Goal: Find specific fact: Find specific fact

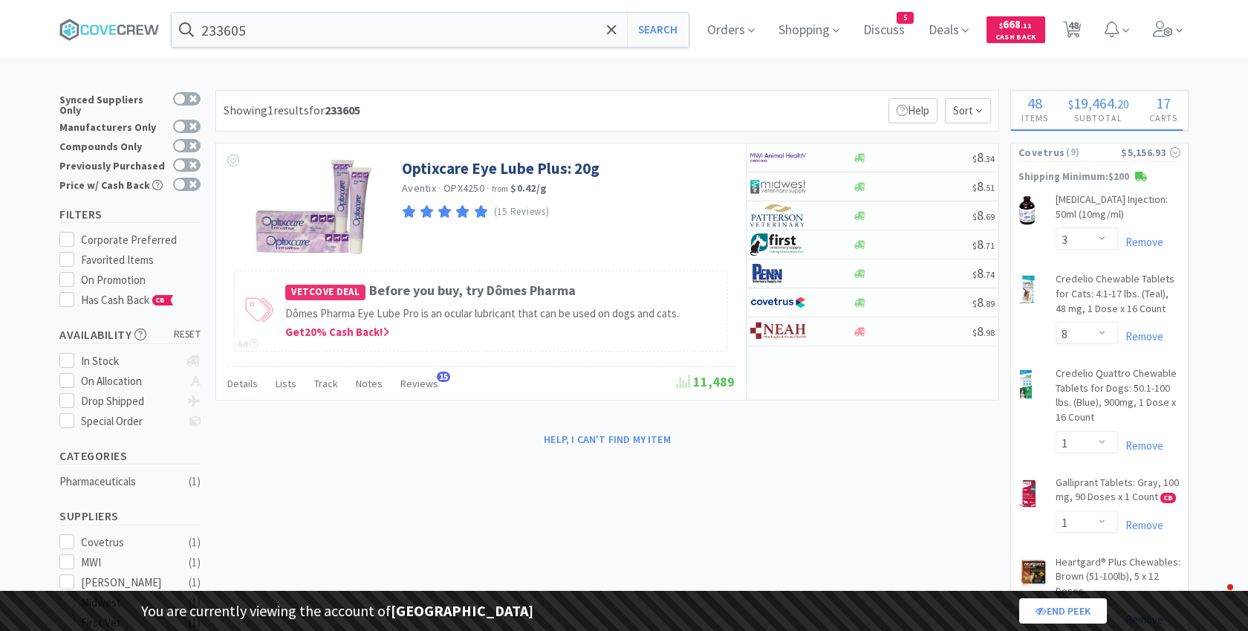
select select "3"
select select "8"
select select "1"
select select "2"
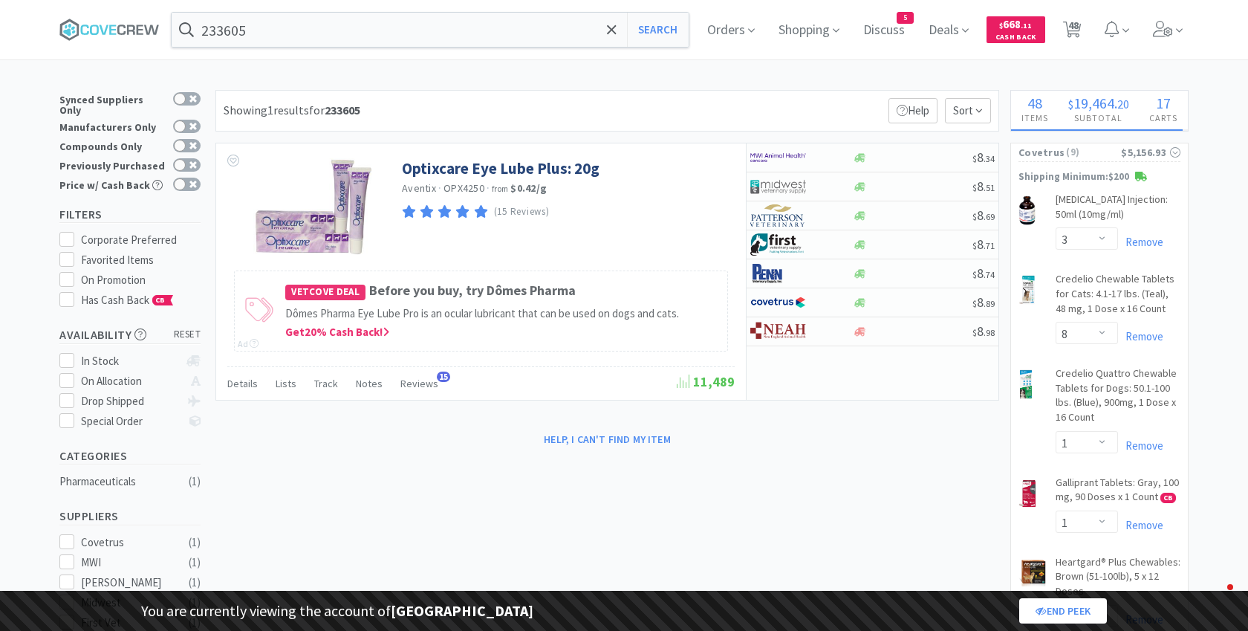
select select "1"
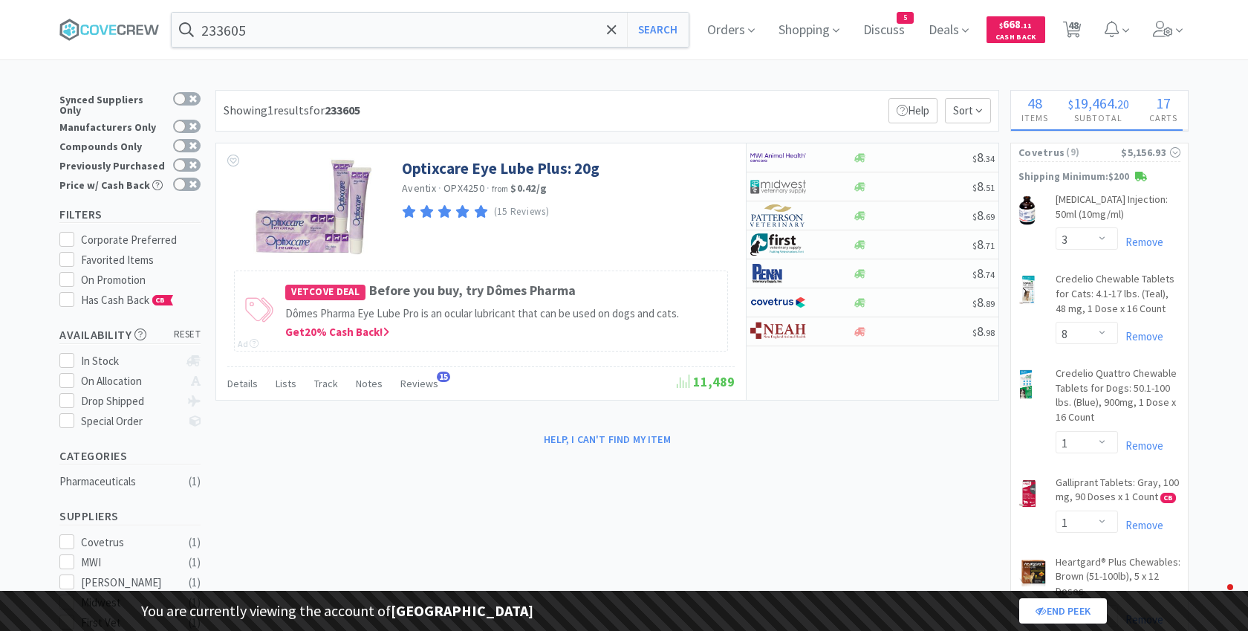
select select "1"
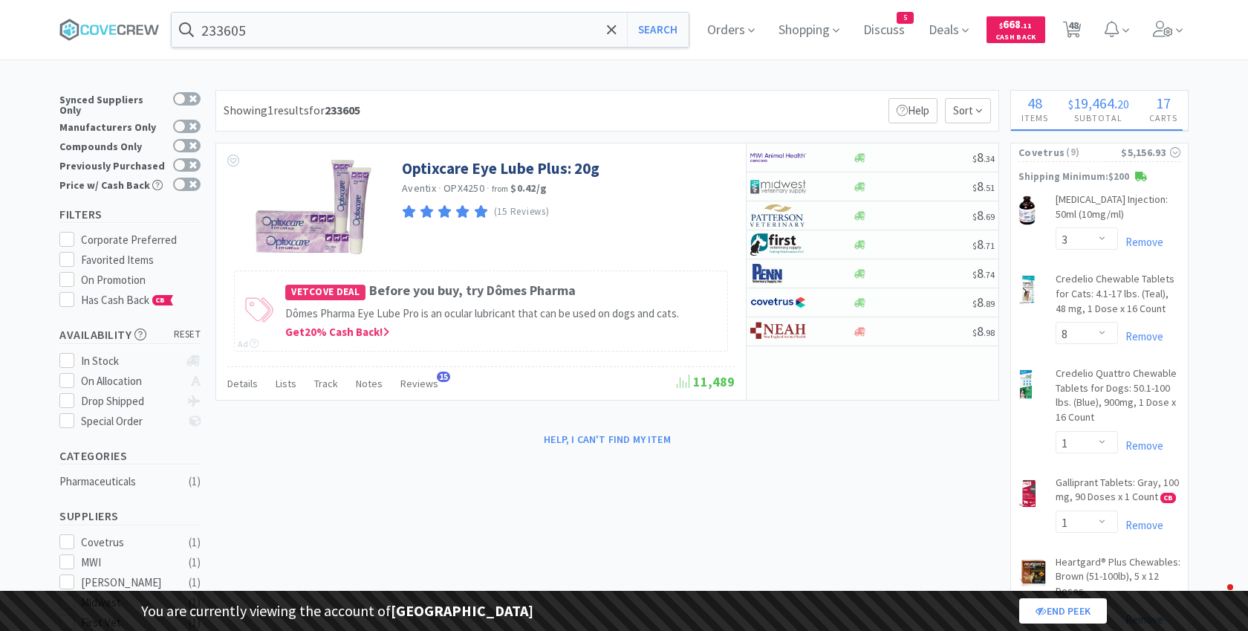
select select "1"
select select "2"
select select "1"
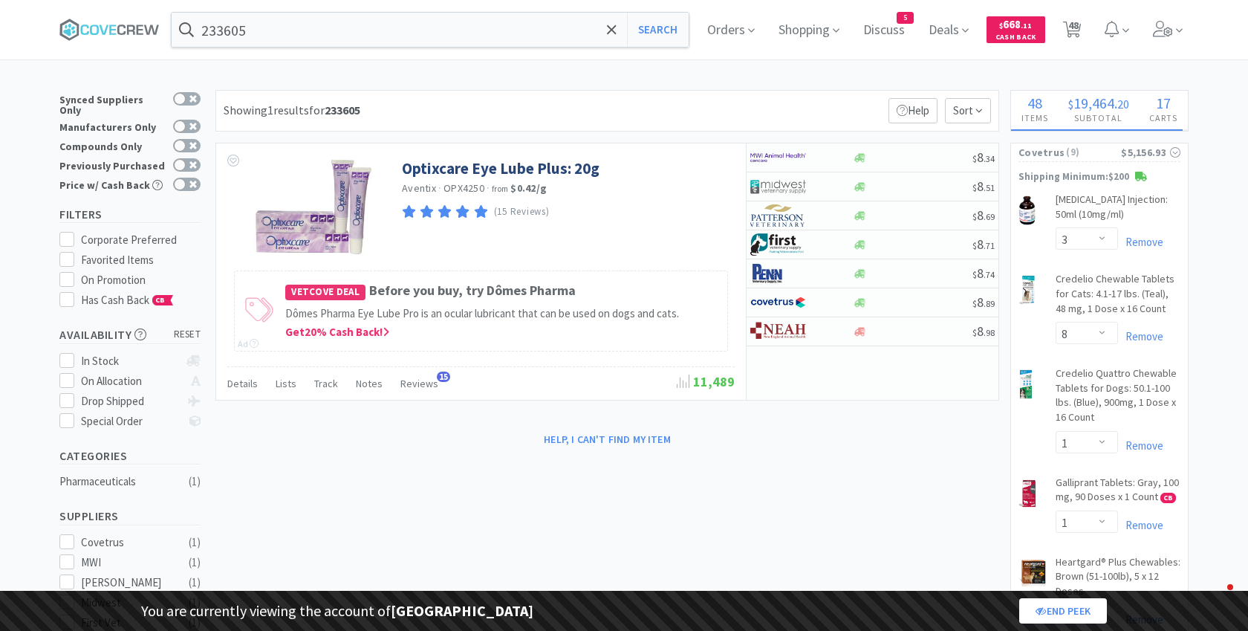
select select "5"
select select "2"
select select "1"
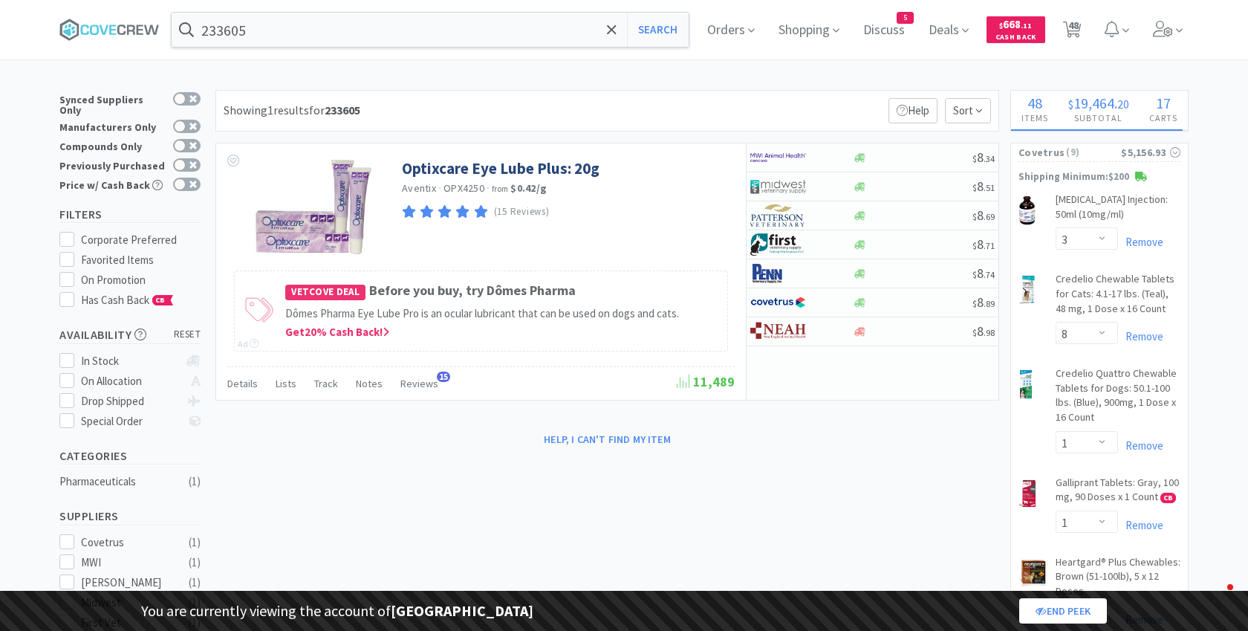
select select "1"
select select "2"
select select "4"
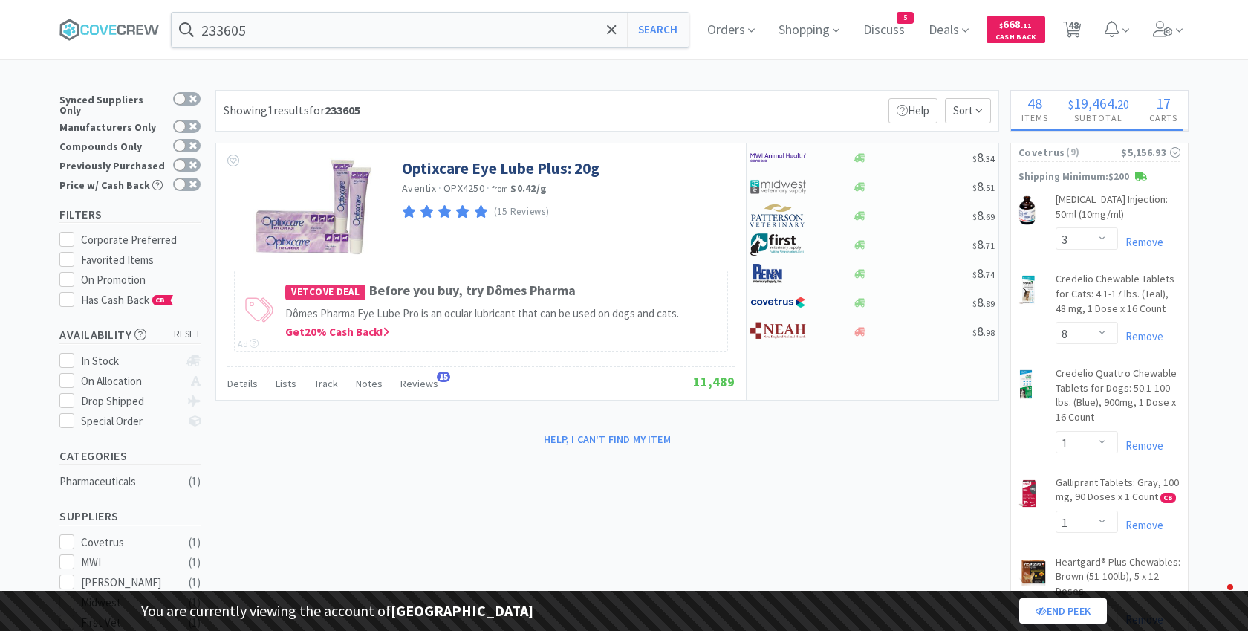
select select "3"
select select "1"
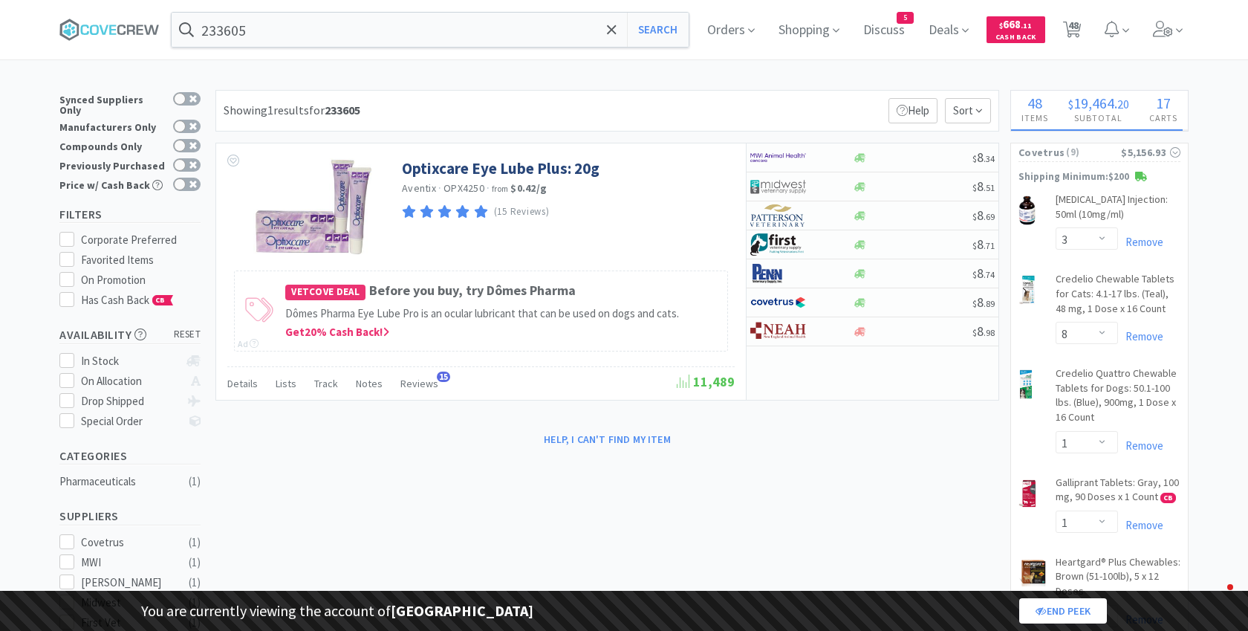
select select "1"
select select "3"
select select "2"
select select "1"
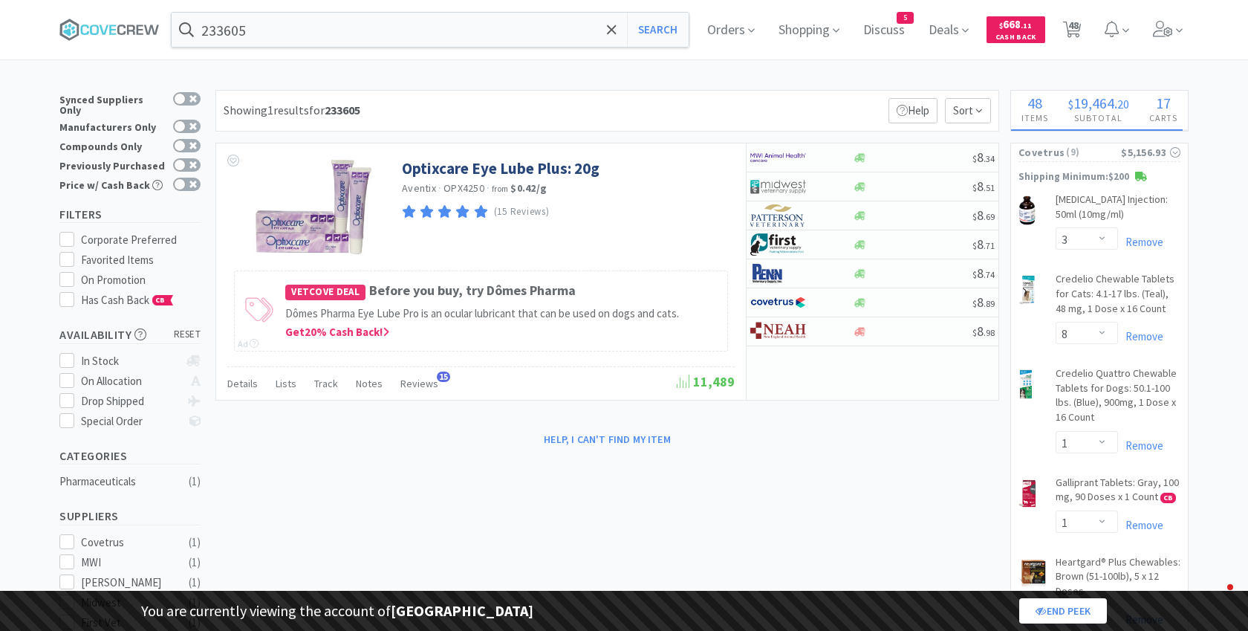
select select "1"
select select "2"
select select "1"
select select "2"
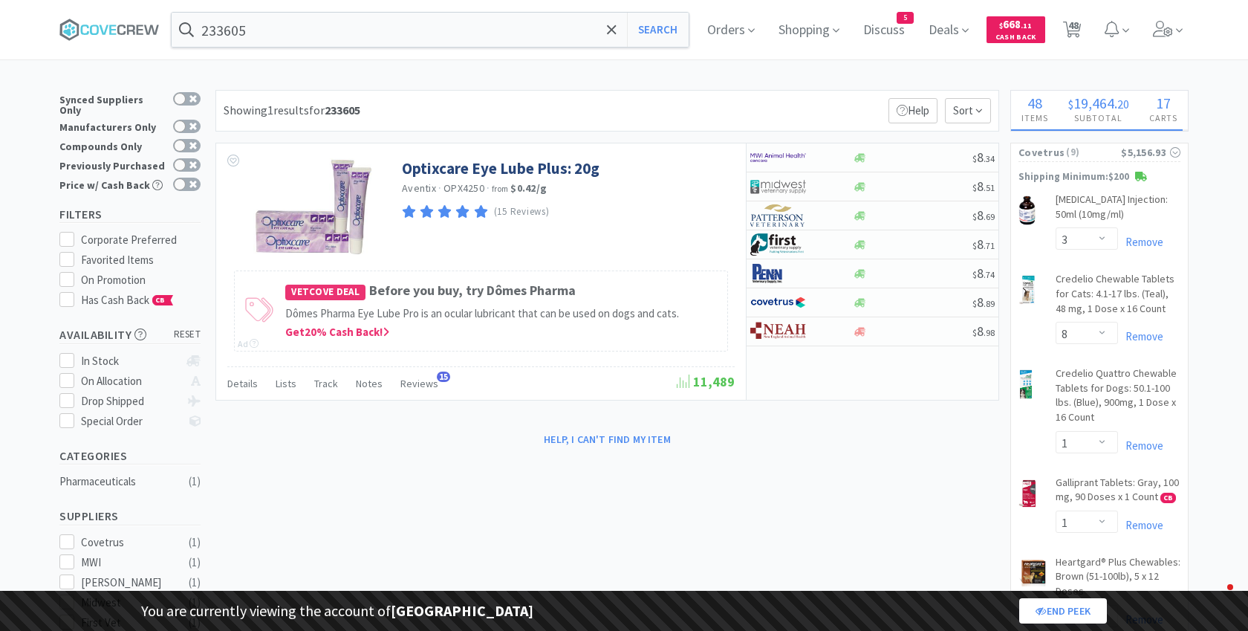
select select "9"
select select "5"
select select "2"
click at [319, 31] on input "233605" at bounding box center [430, 30] width 517 height 34
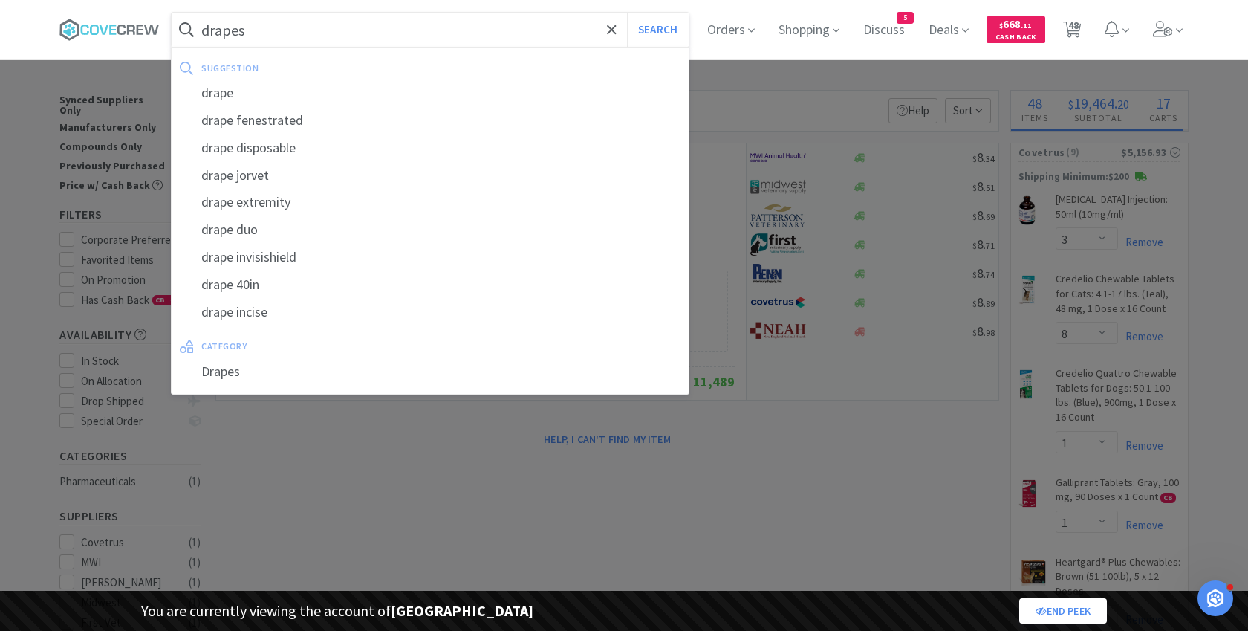
type input "drapes"
click at [627, 13] on button "Search" at bounding box center [658, 30] width 62 height 34
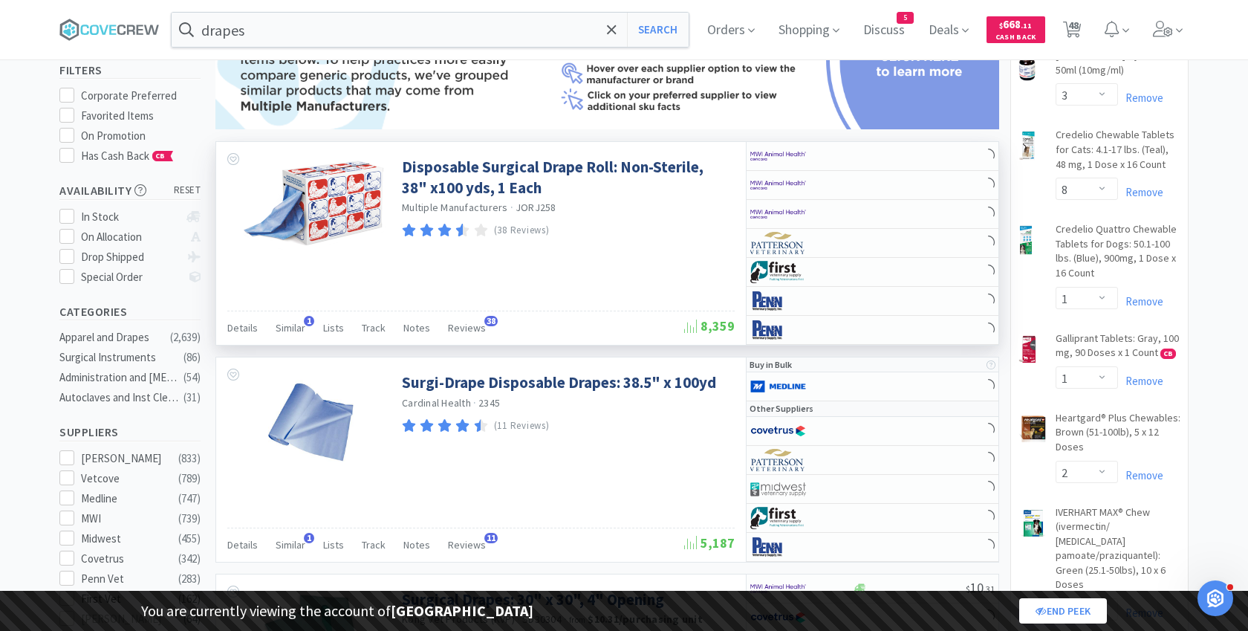
scroll to position [150, 0]
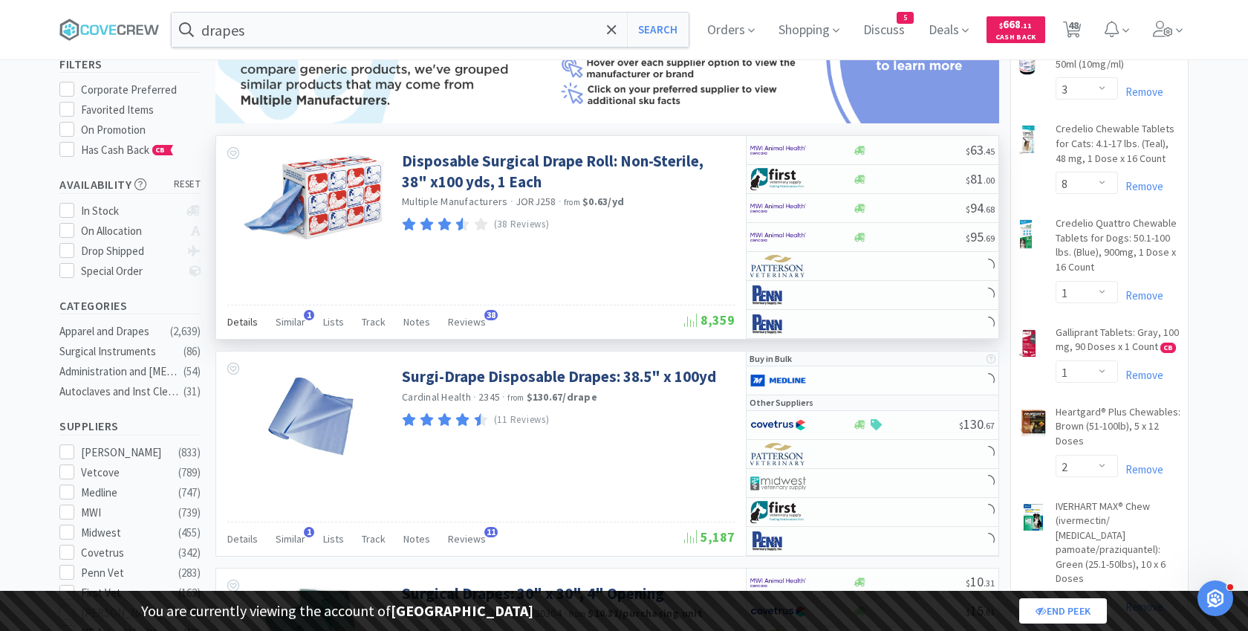
click at [247, 322] on span "Details" at bounding box center [242, 321] width 30 height 13
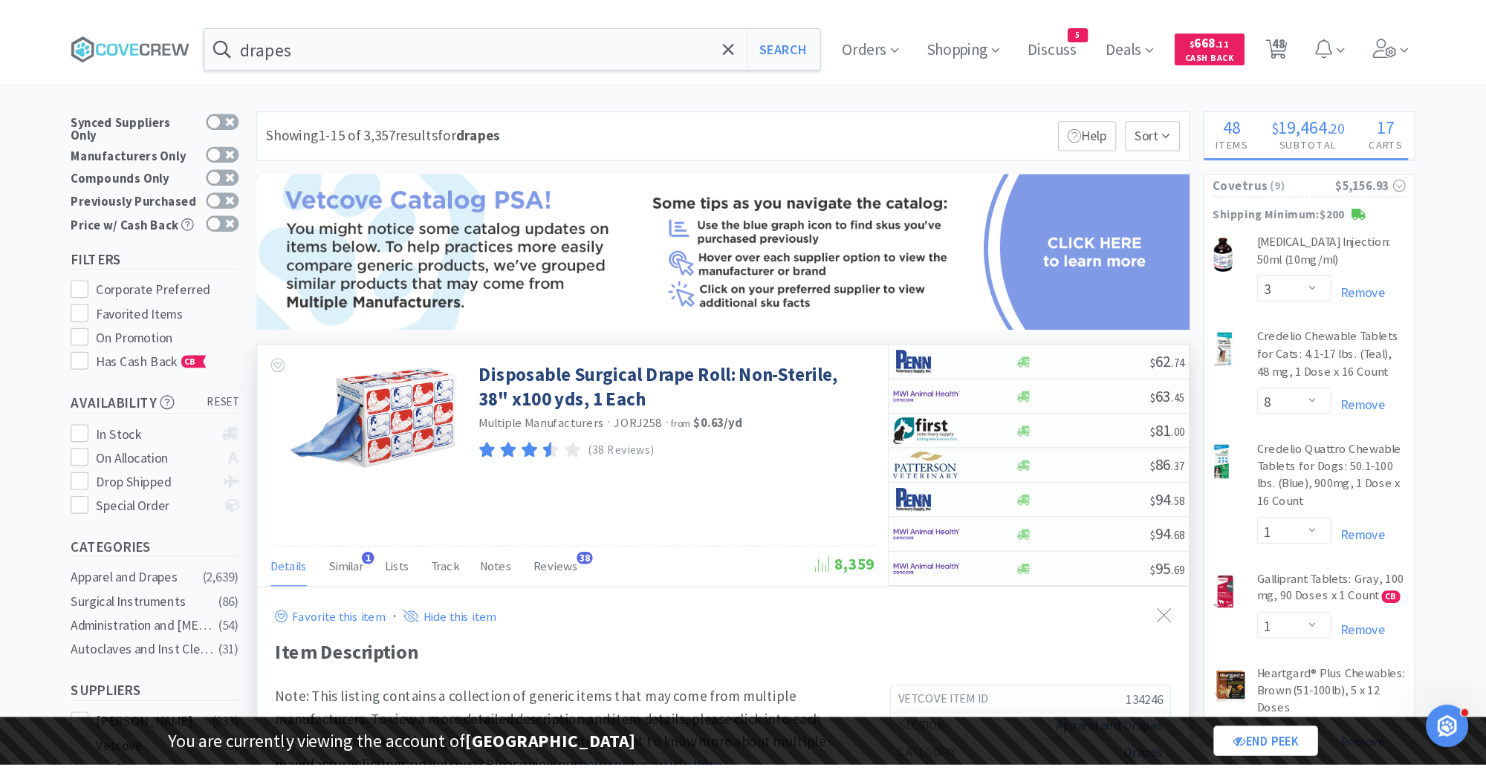
scroll to position [0, 0]
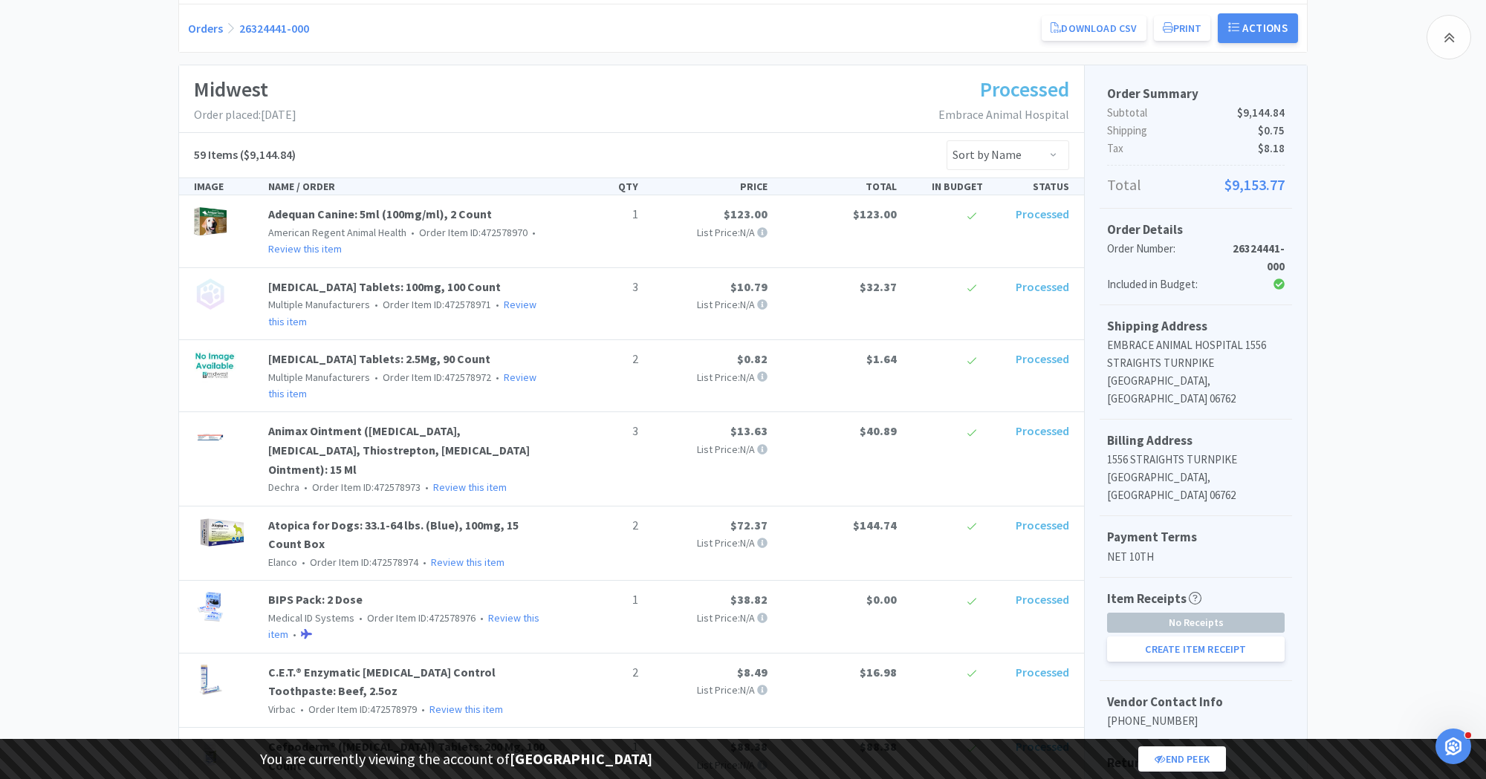
scroll to position [1068, 0]
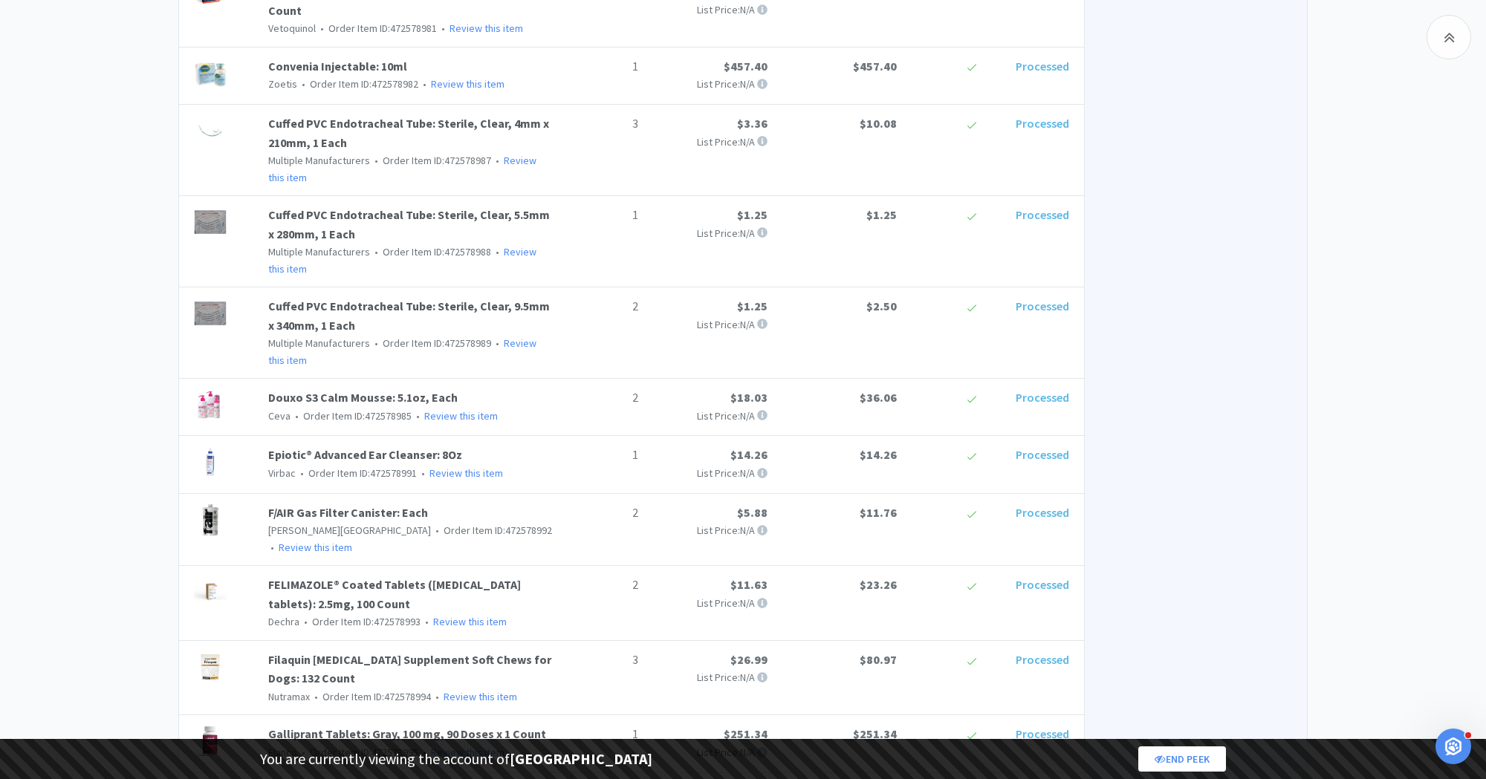
click at [369, 409] on span "• Order Item ID: 472578985" at bounding box center [350, 415] width 121 height 13
copy span "472578985"
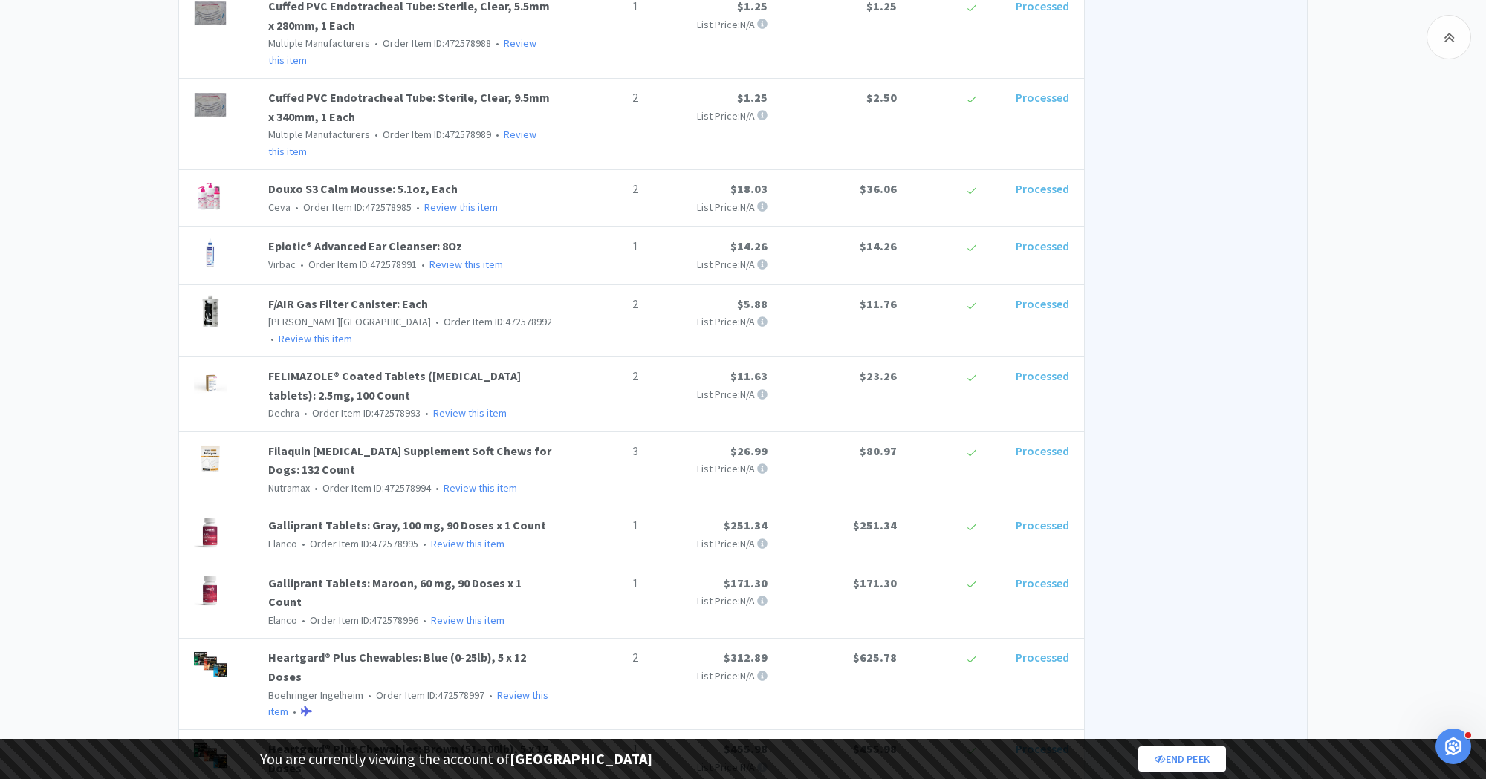
scroll to position [1278, 0]
click at [389, 536] on span "• Order Item ID: 472578995" at bounding box center [357, 542] width 121 height 13
copy span "472578995"
click at [392, 612] on span "• Order Item ID: 472578996" at bounding box center [357, 618] width 121 height 13
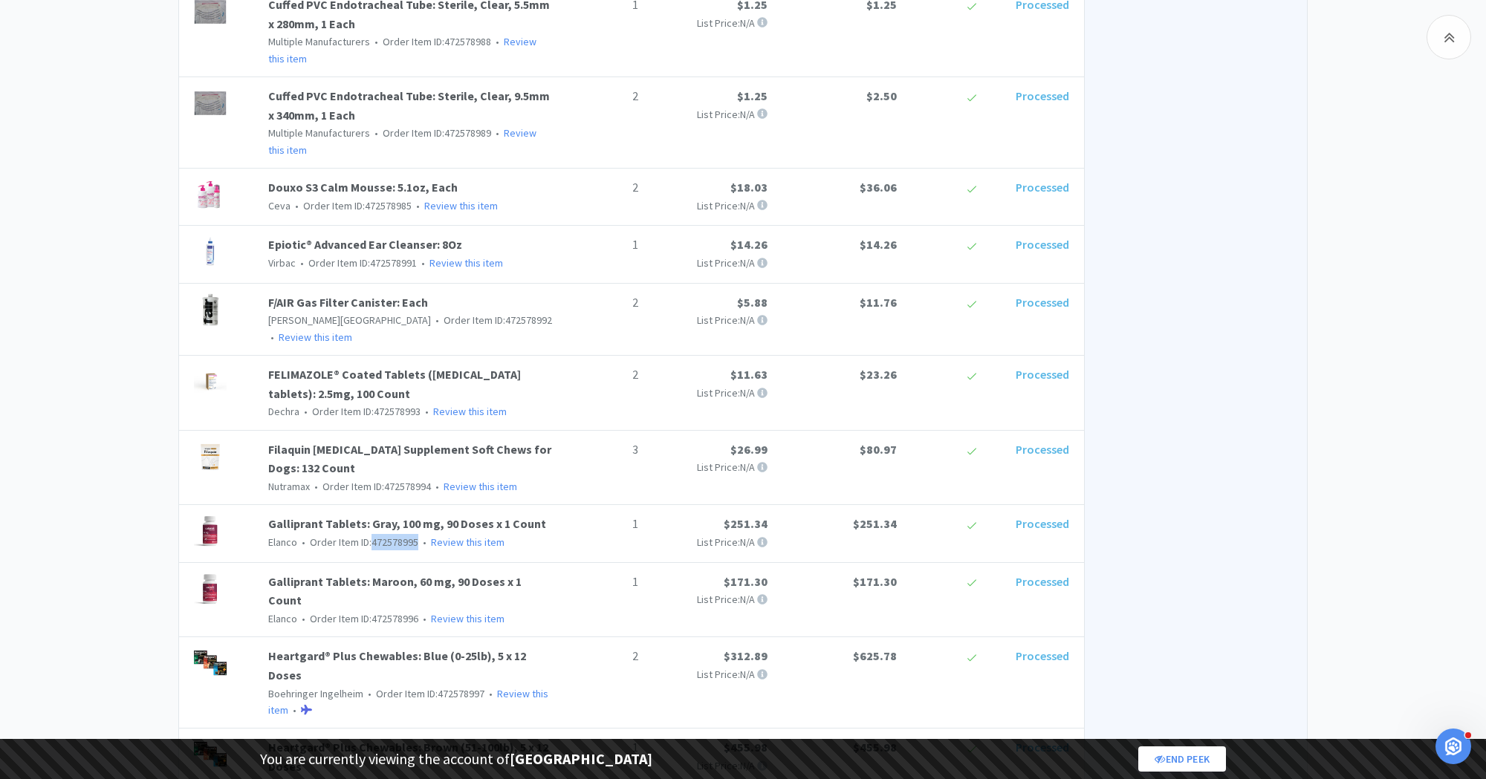
click at [392, 612] on span "• Order Item ID: 472578996" at bounding box center [357, 618] width 121 height 13
copy span "472578996"
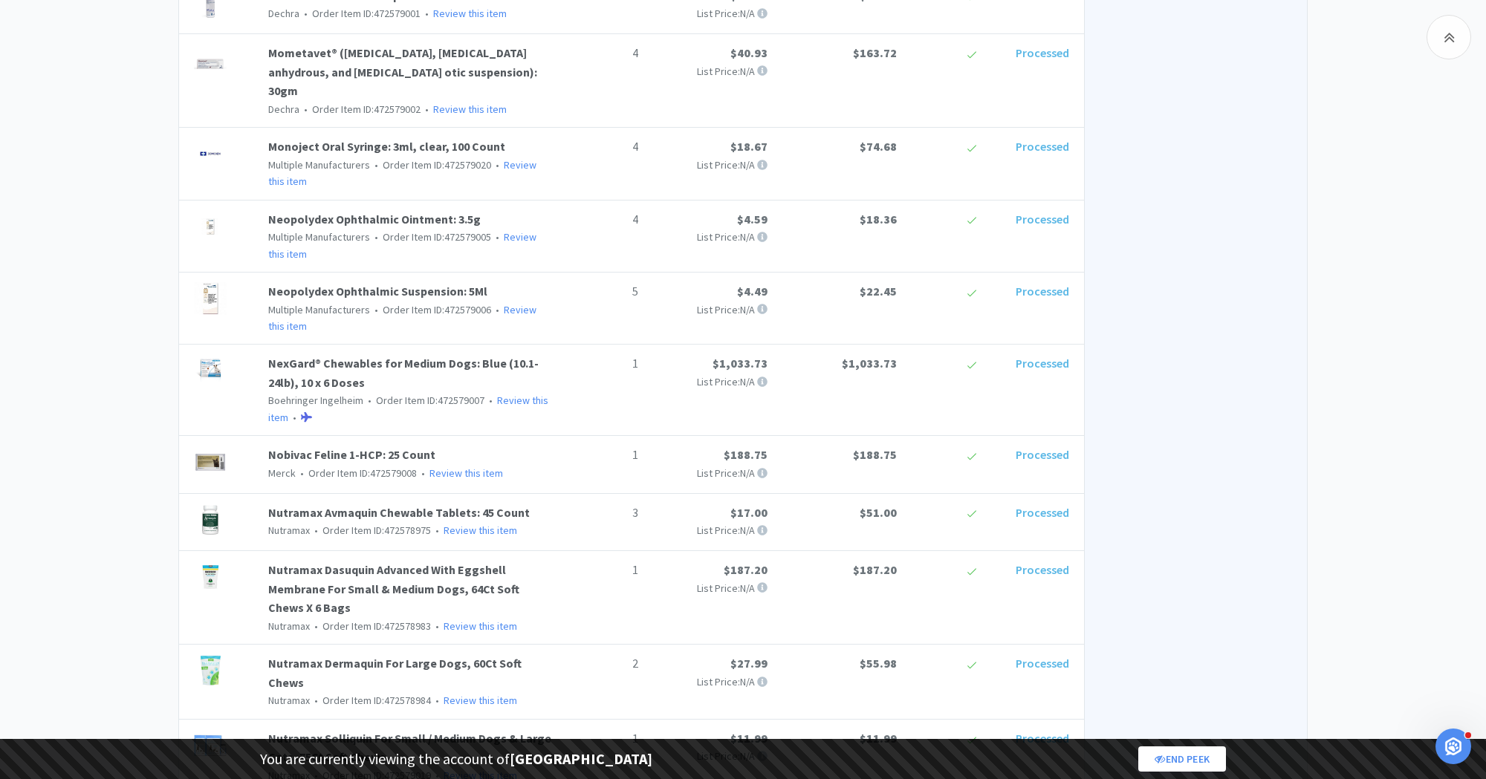
click at [390, 467] on span "• Order Item ID: 472579008" at bounding box center [356, 473] width 121 height 13
copy span "472579008"
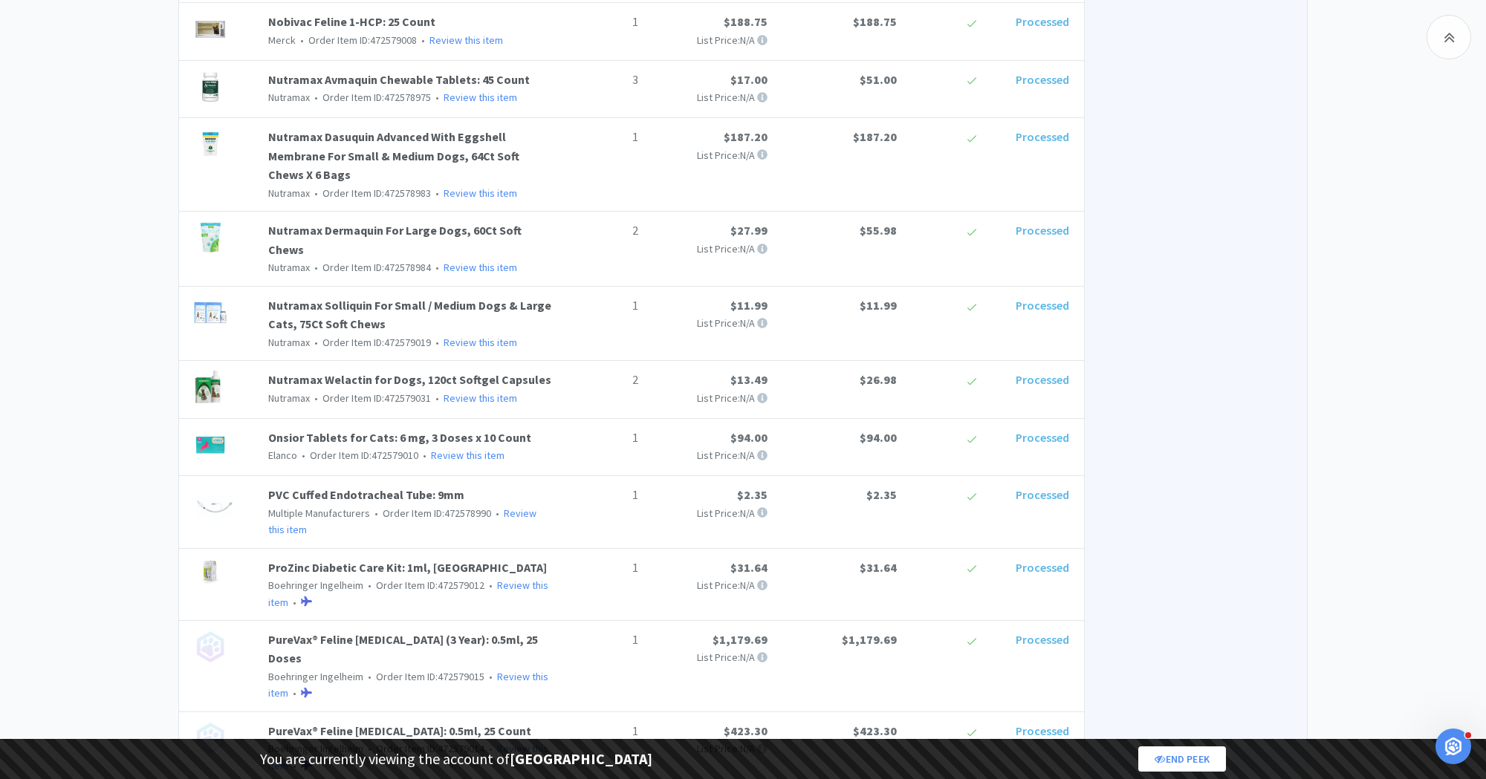
scroll to position [2743, 0]
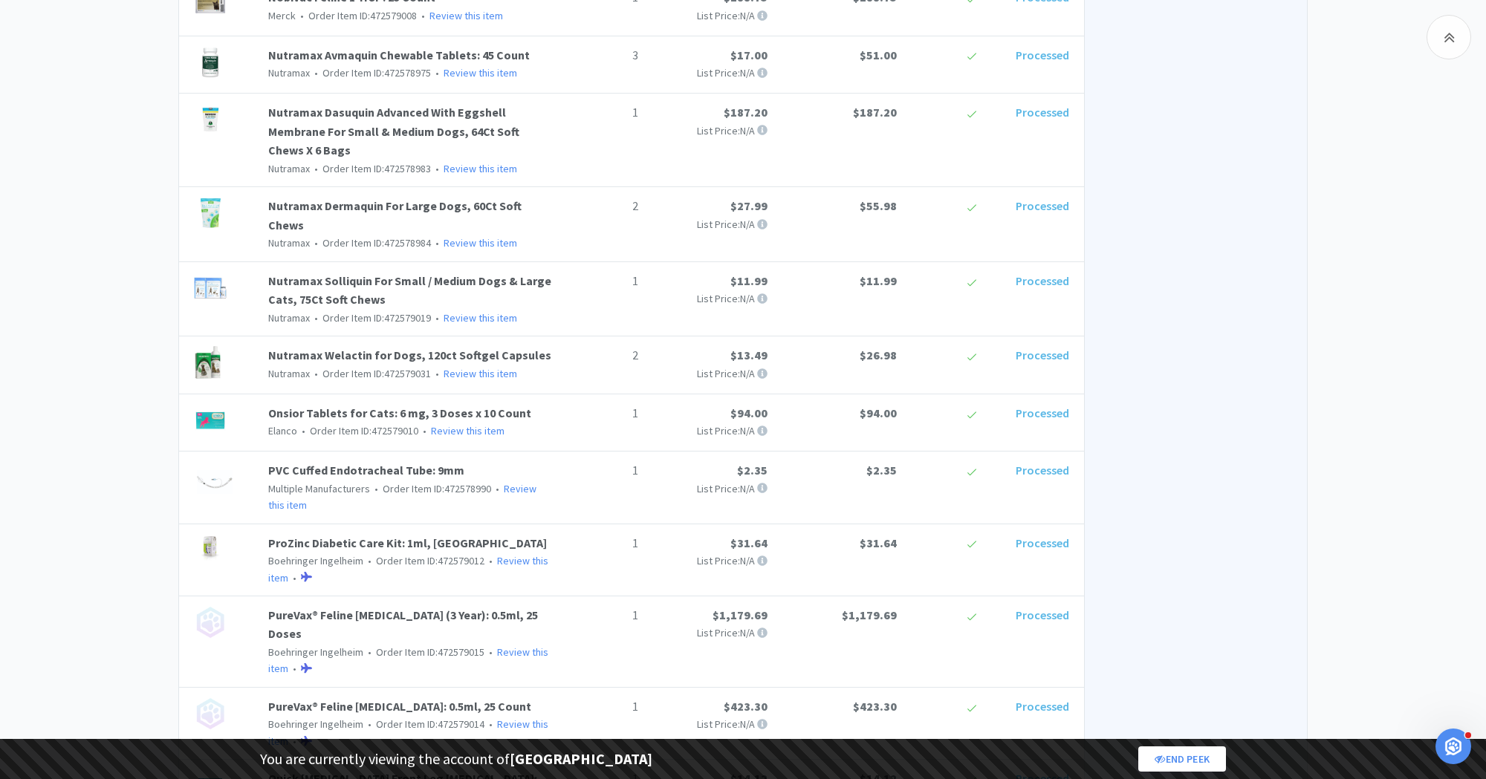
click at [385, 423] on p "Elanco • Order Item ID: 472579010 • Review this item" at bounding box center [410, 431] width 284 height 16
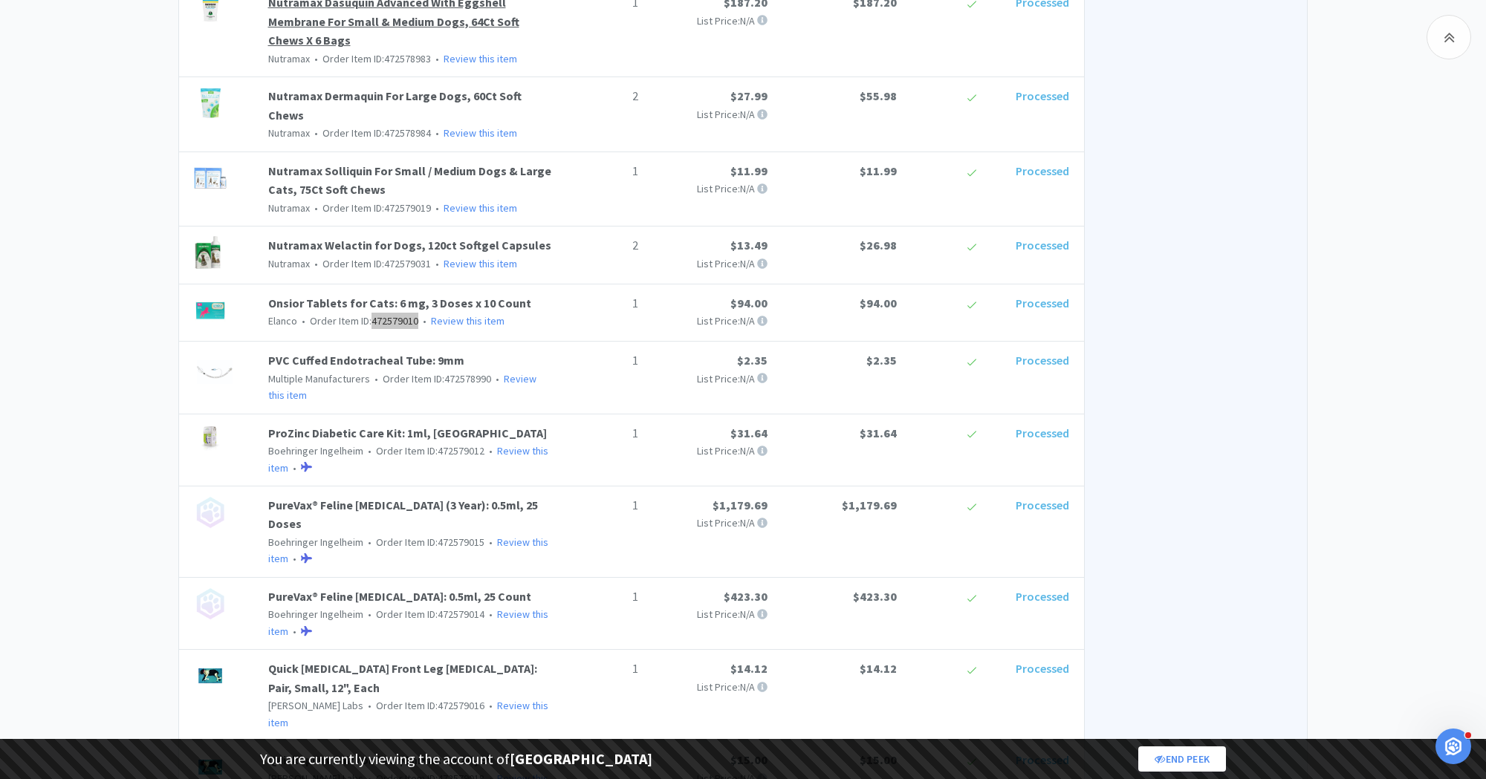
scroll to position [2866, 0]
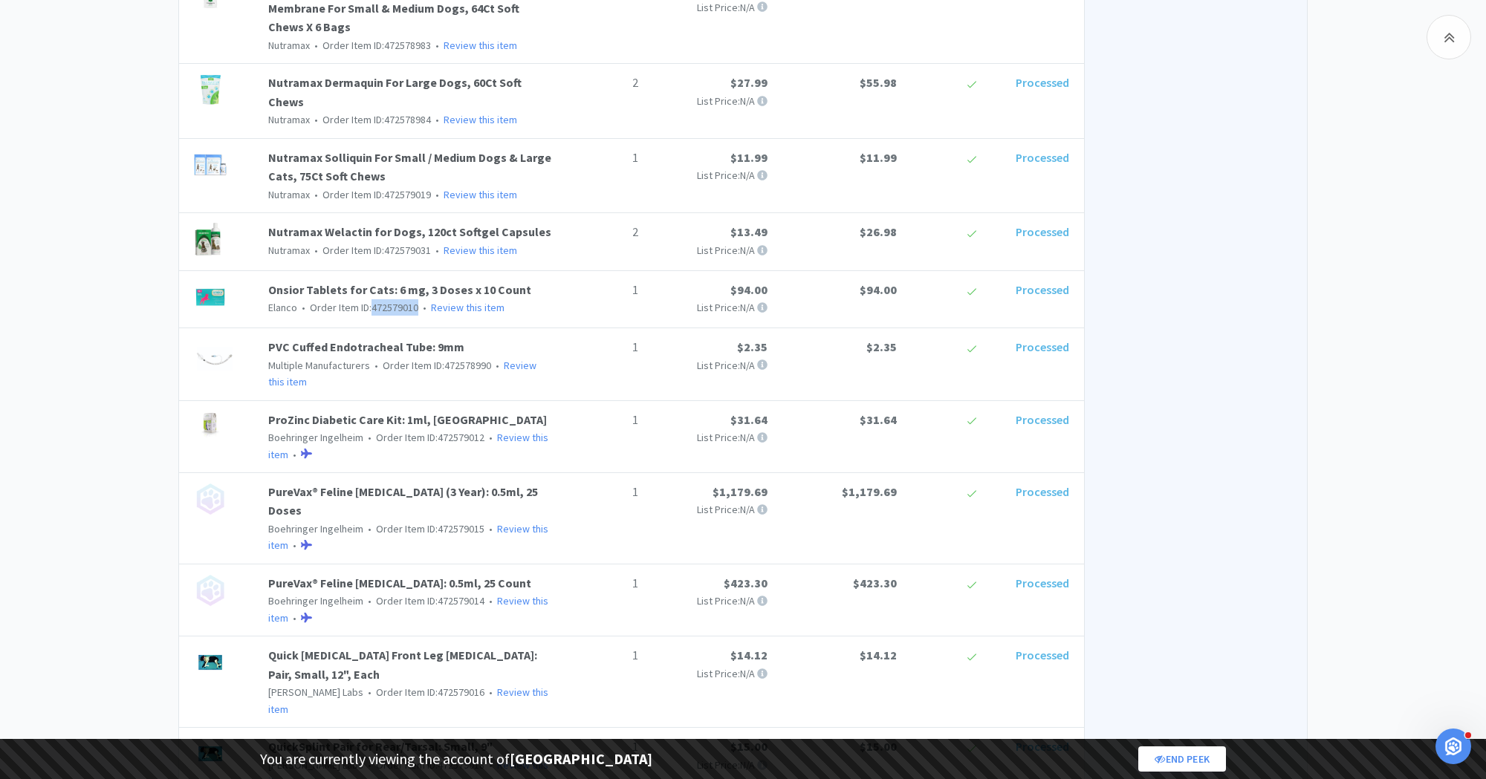
click at [447, 431] on span "• Order Item ID: 472579012" at bounding box center [423, 437] width 121 height 13
